Goal: Navigation & Orientation: Find specific page/section

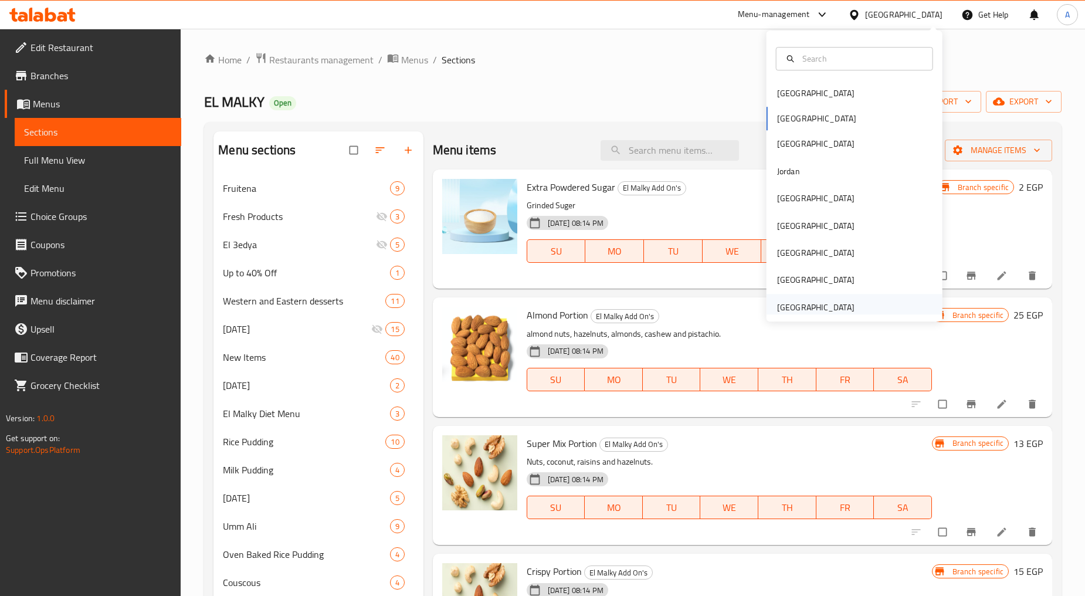
click at [810, 302] on div "[GEOGRAPHIC_DATA]" at bounding box center [815, 307] width 77 height 13
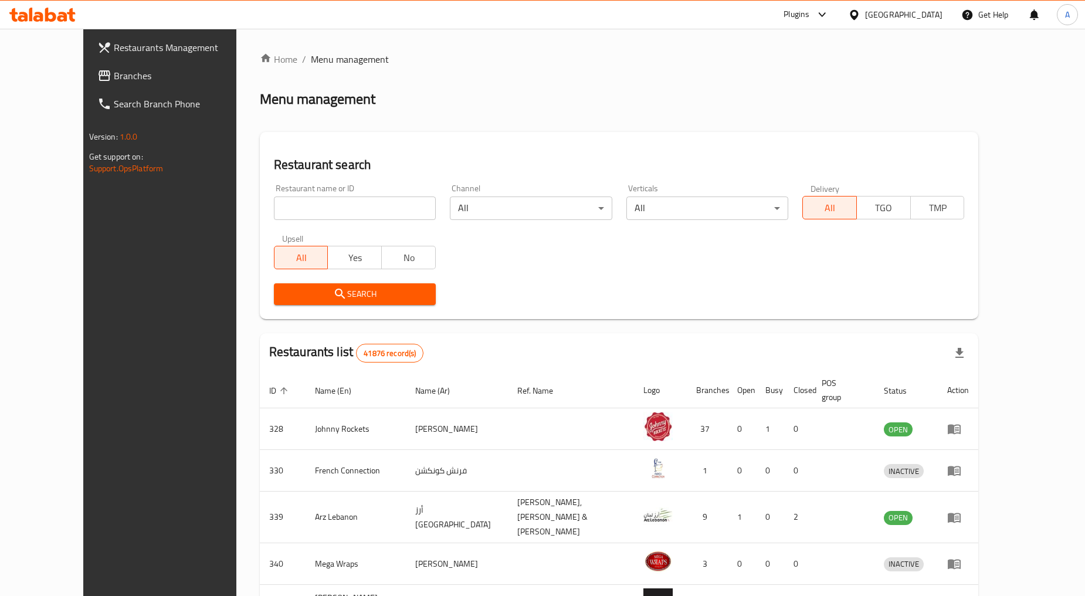
click at [276, 212] on input "search" at bounding box center [355, 208] width 162 height 23
paste input "VOCCA"
type input "VOCCA"
click at [333, 297] on icon "submit" at bounding box center [340, 294] width 14 height 14
